Goal: Communication & Community: Answer question/provide support

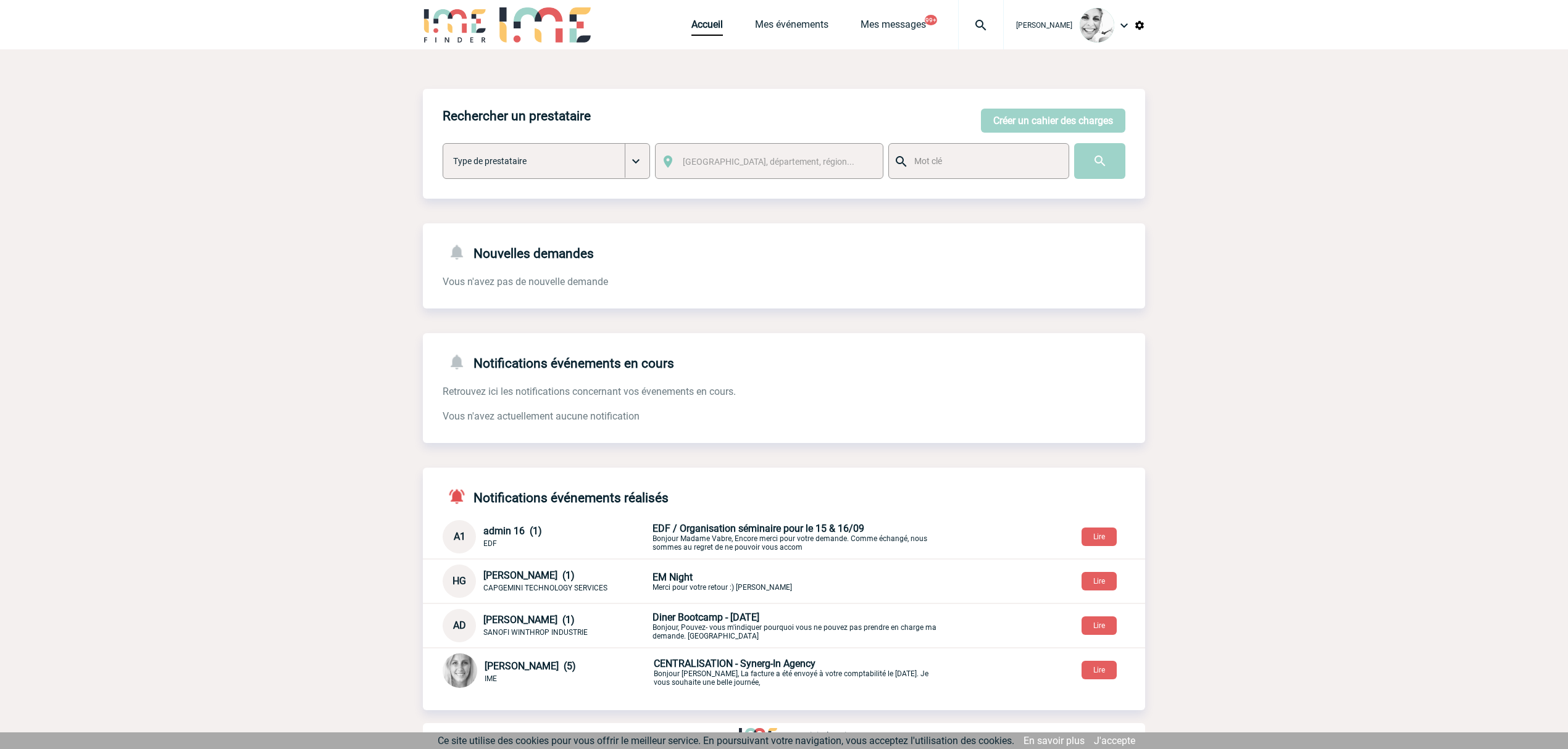
click at [988, 33] on div at bounding box center [981, 25] width 46 height 50
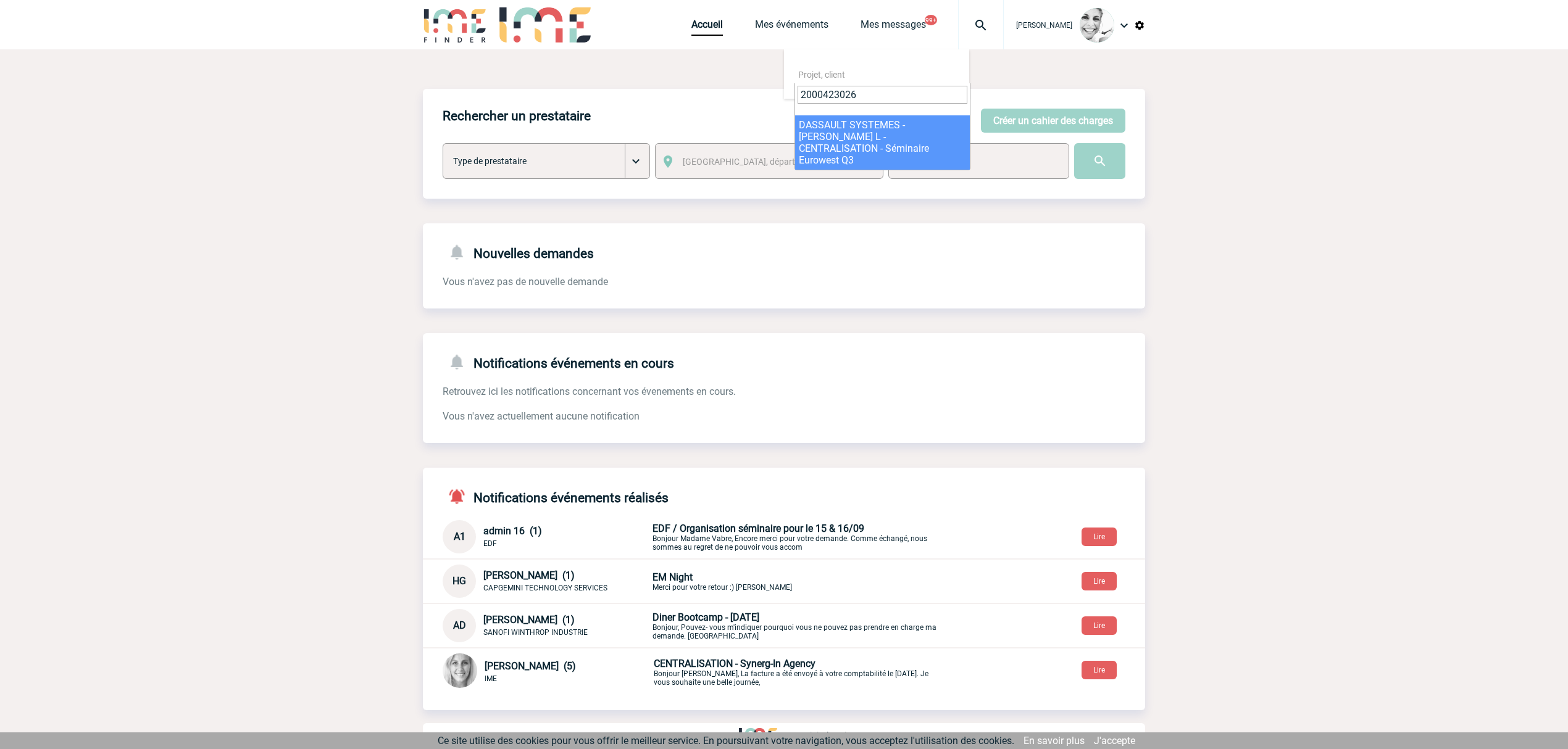
type input "2000423026"
select select "22527"
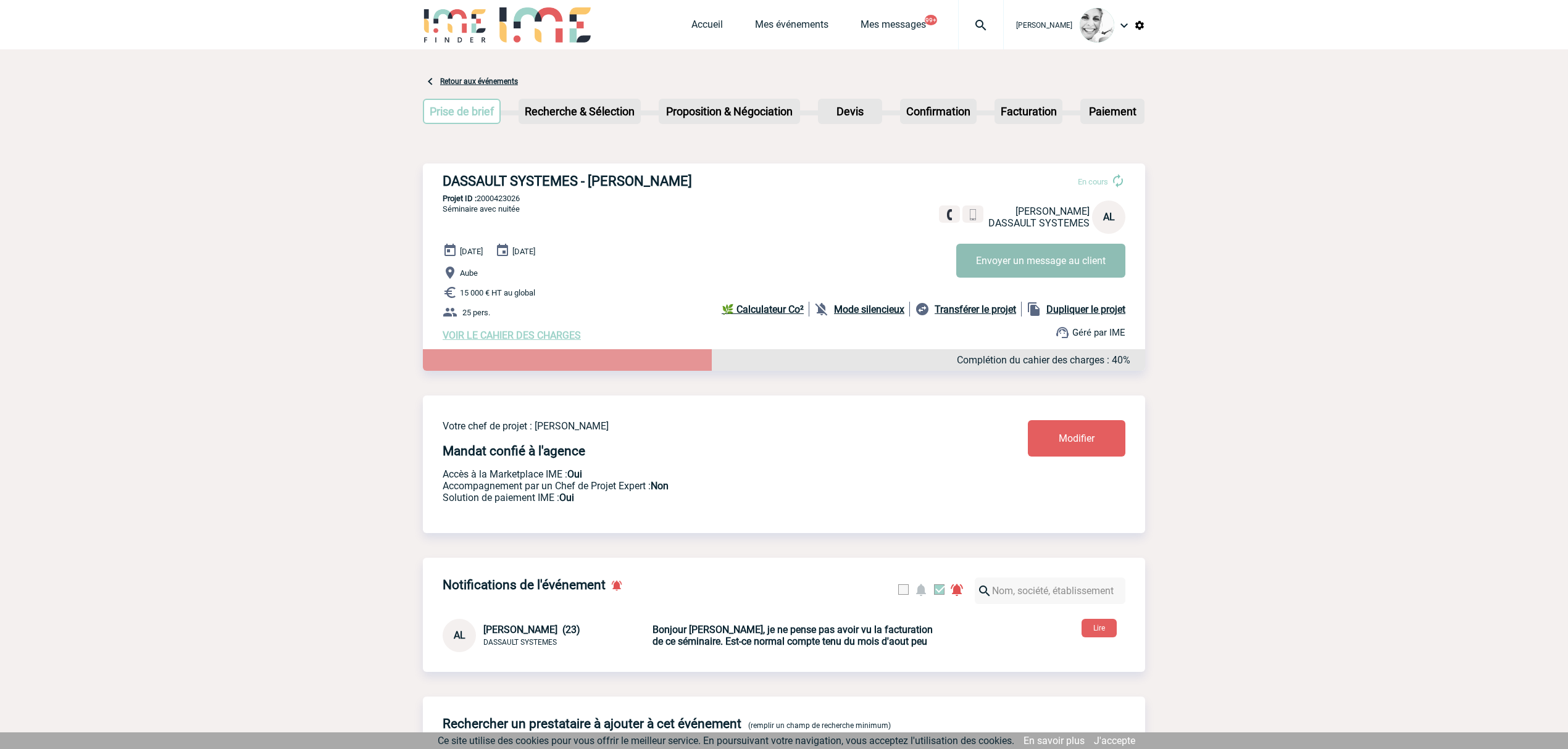
click at [1025, 270] on button "Envoyer un message au client" at bounding box center [1040, 261] width 169 height 34
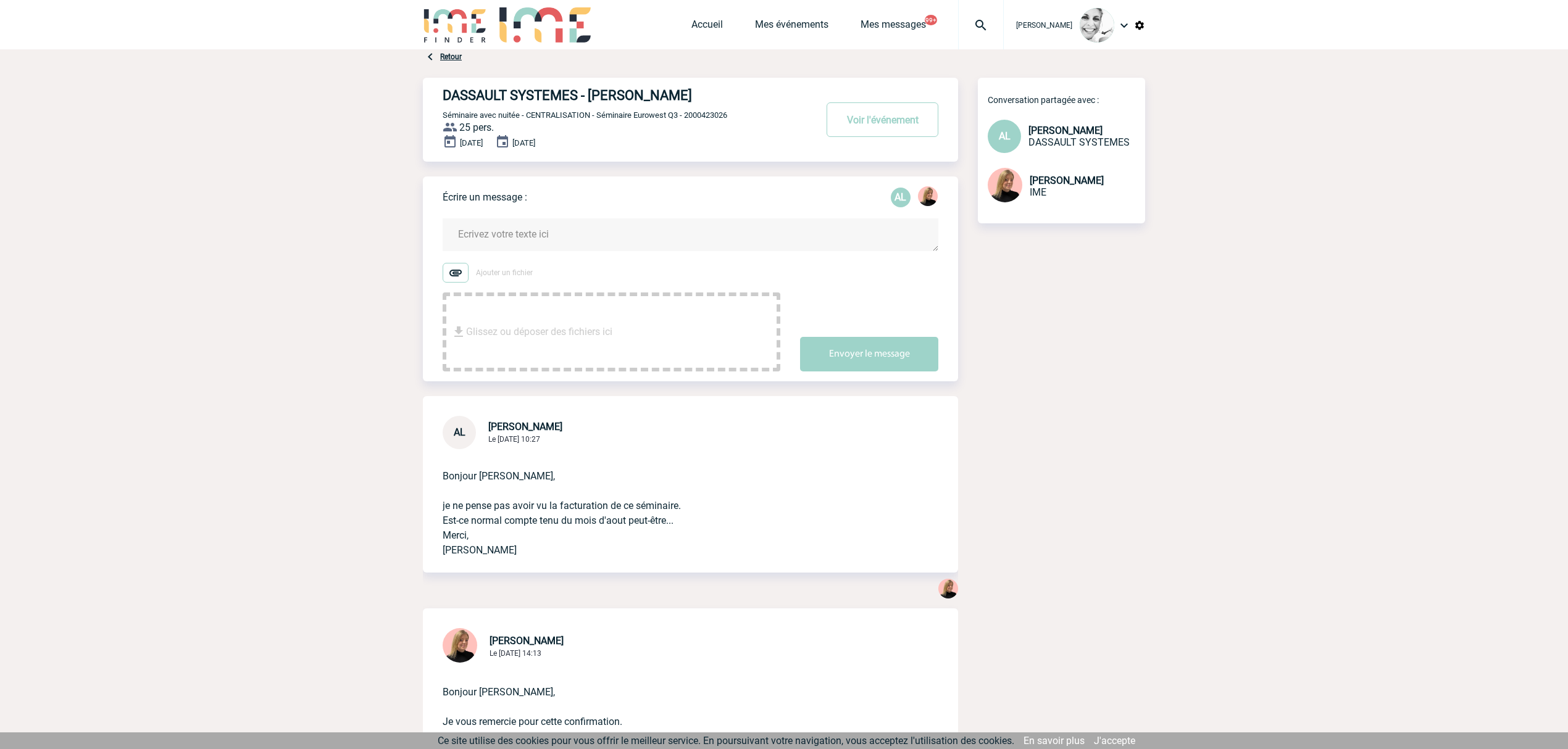
click at [512, 225] on textarea at bounding box center [690, 234] width 496 height 33
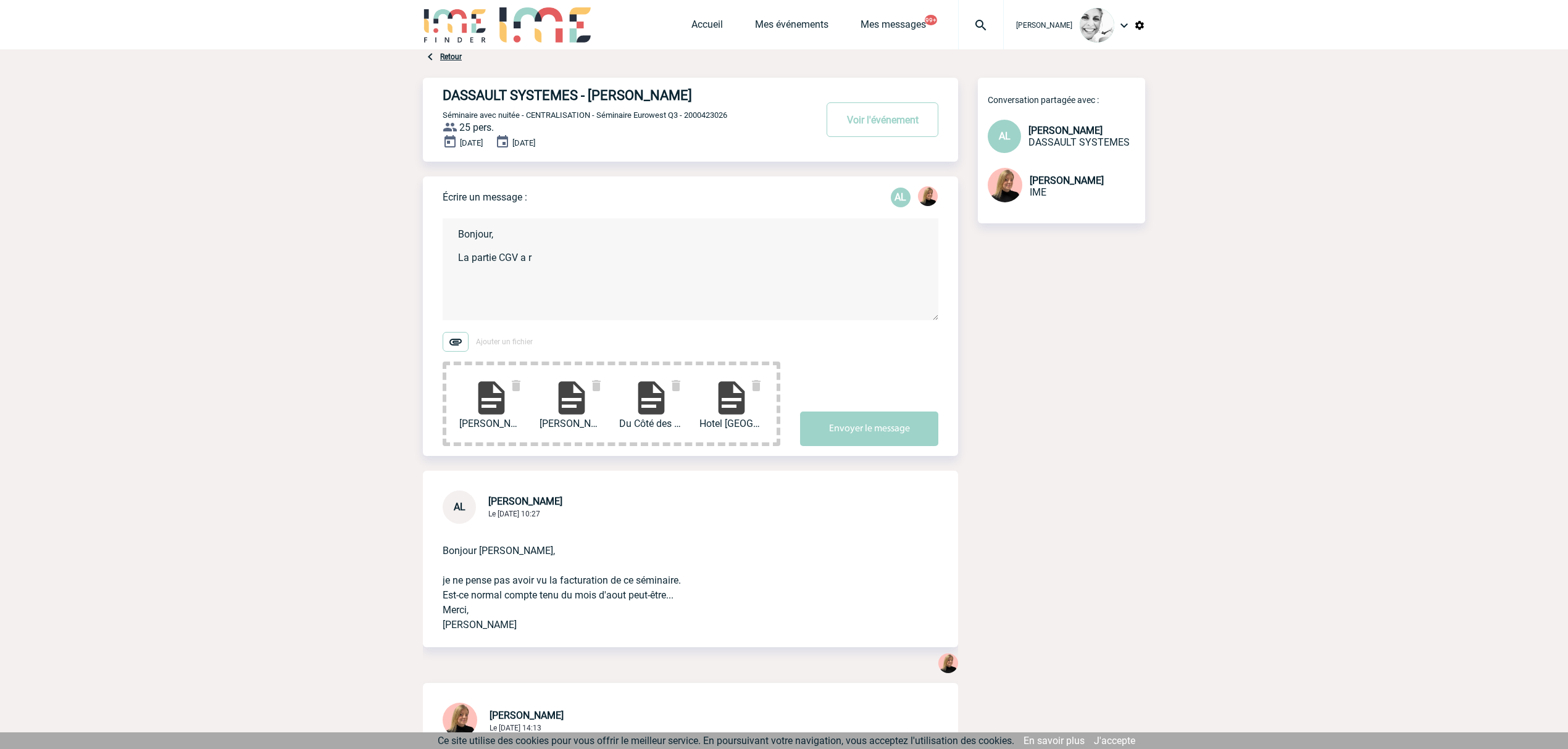
drag, startPoint x: 539, startPoint y: 257, endPoint x: 453, endPoint y: 264, distance: 86.3
click at [453, 264] on textarea "Bonjour, La partie CGV a r" at bounding box center [690, 269] width 496 height 102
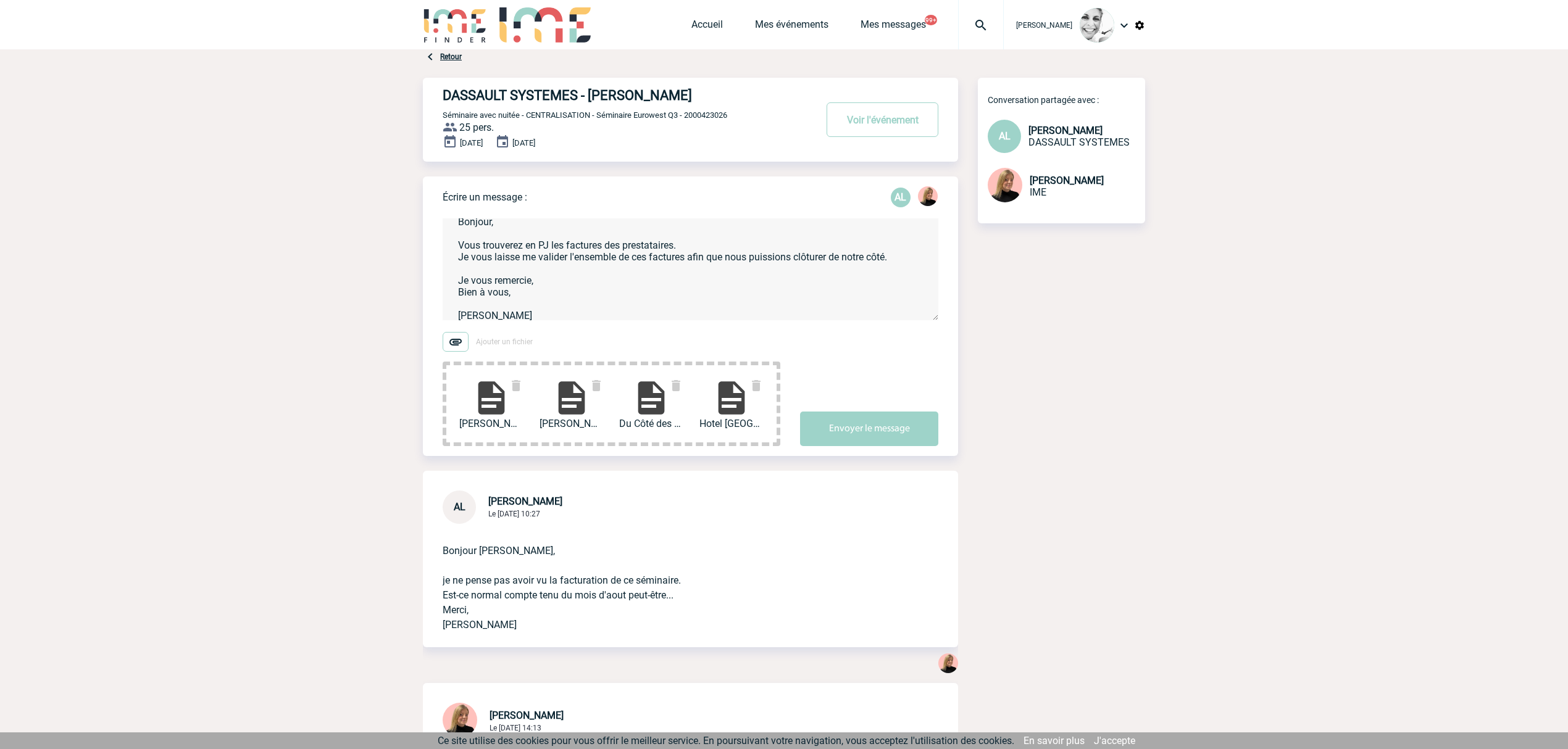
click at [541, 274] on textarea "Bonjour, Vous trouverez en PJ les factures des prestataires. Je vous laisse me …" at bounding box center [690, 269] width 496 height 102
type textarea "Bonjour, Vous trouverez en PJ les factures des prestataires. Je vous laisse me …"
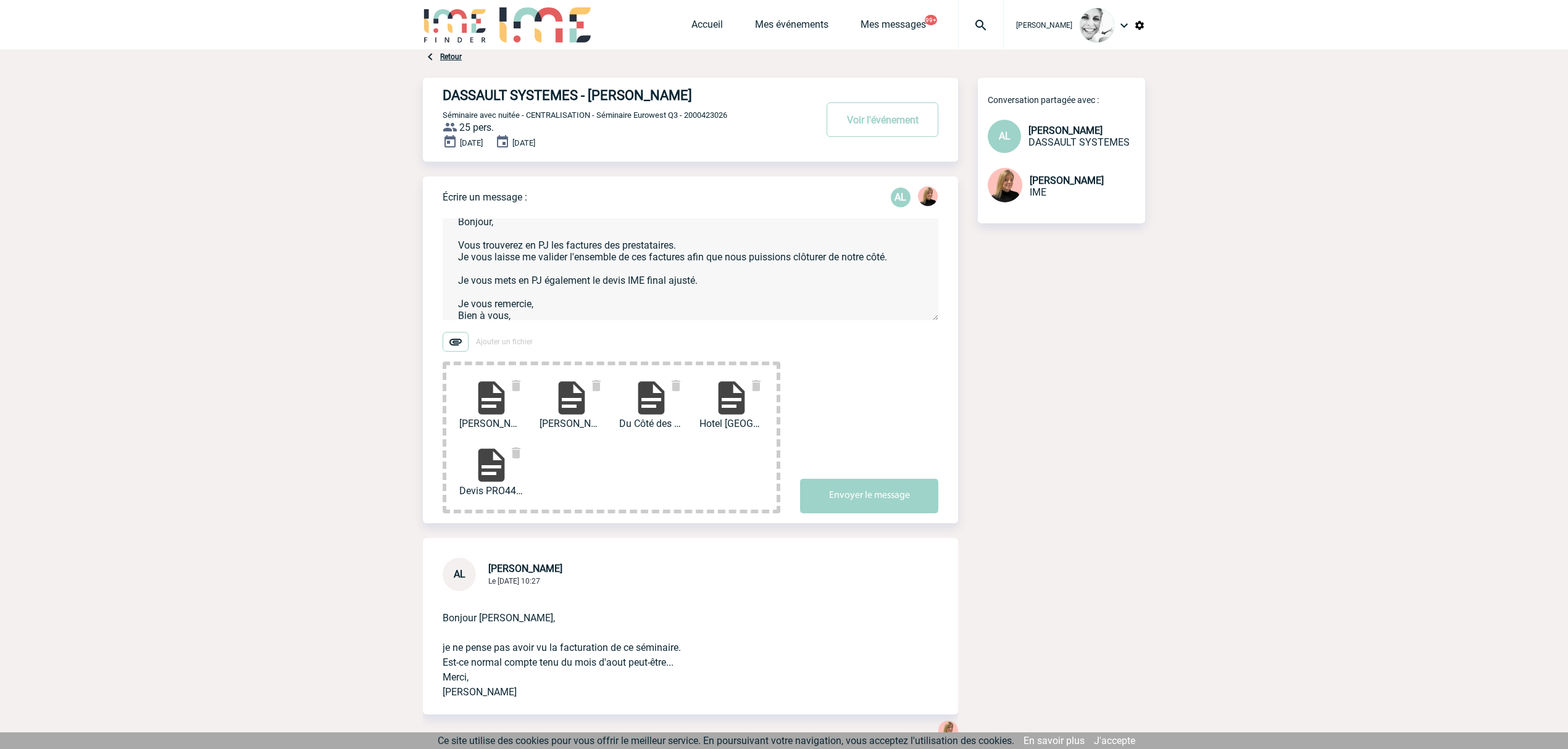
drag, startPoint x: 875, startPoint y: 492, endPoint x: 769, endPoint y: 531, distance: 112.9
click at [870, 494] on button "Envoyer le message" at bounding box center [869, 496] width 138 height 34
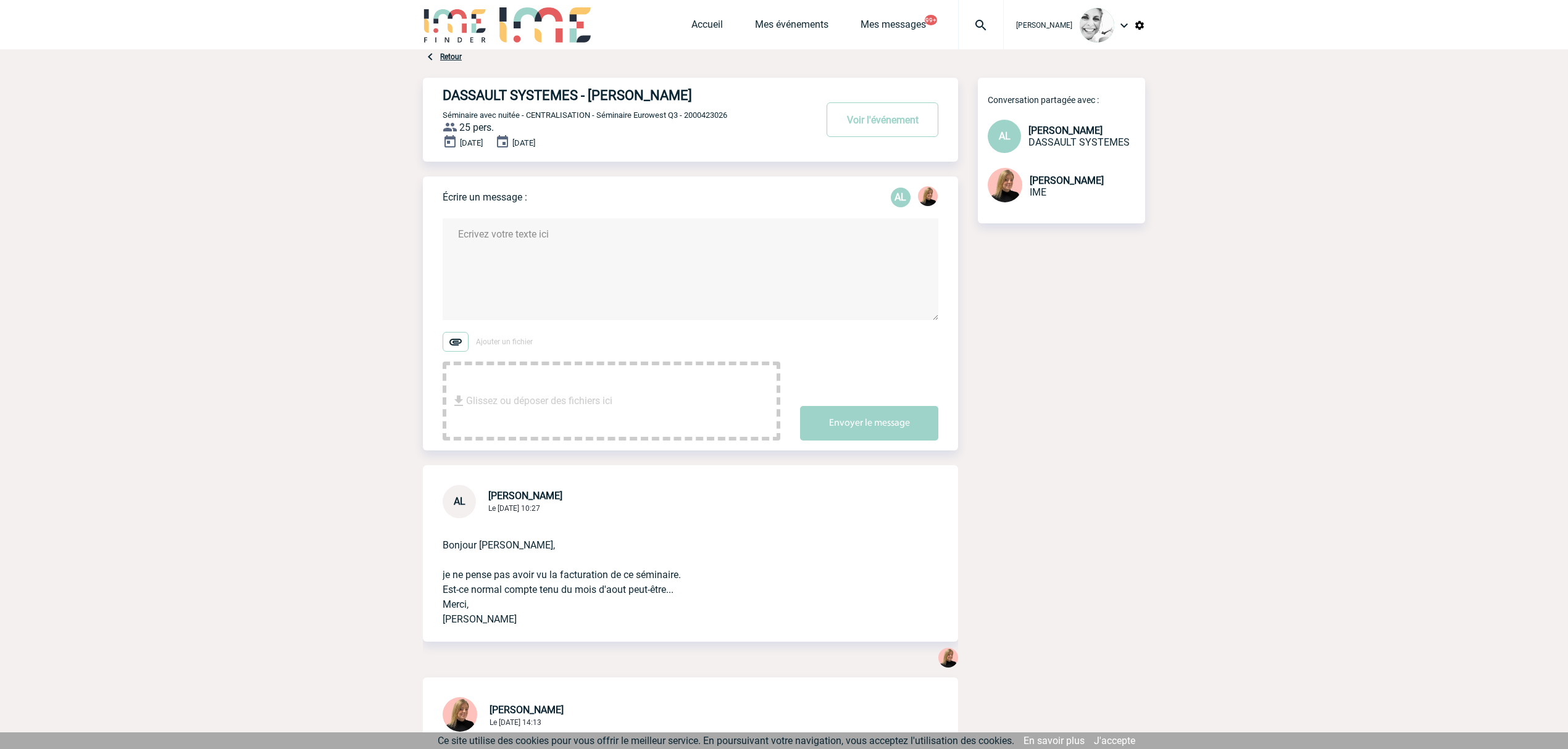
scroll to position [0, 0]
